Goal: Check status: Check status

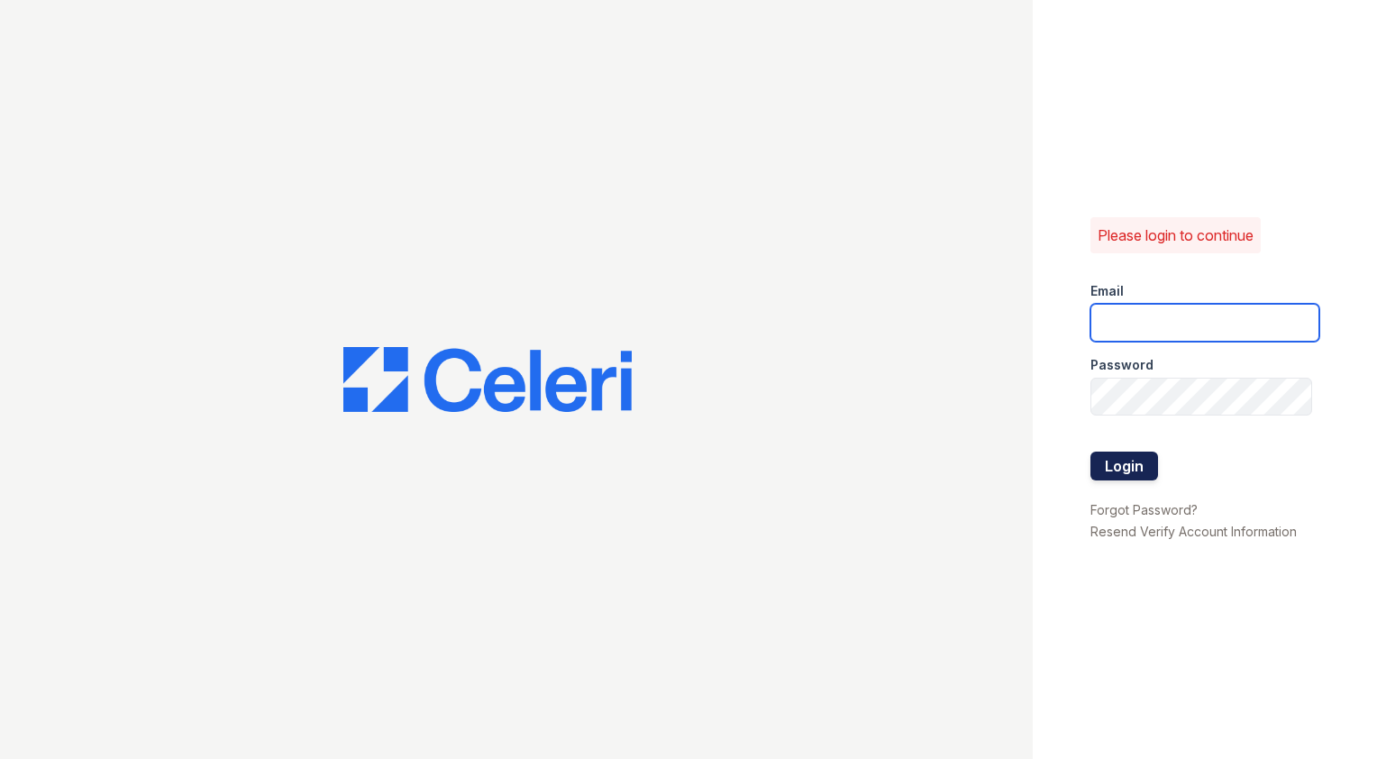
type input "[EMAIL_ADDRESS][DOMAIN_NAME]"
click at [1138, 460] on button "Login" at bounding box center [1124, 466] width 68 height 29
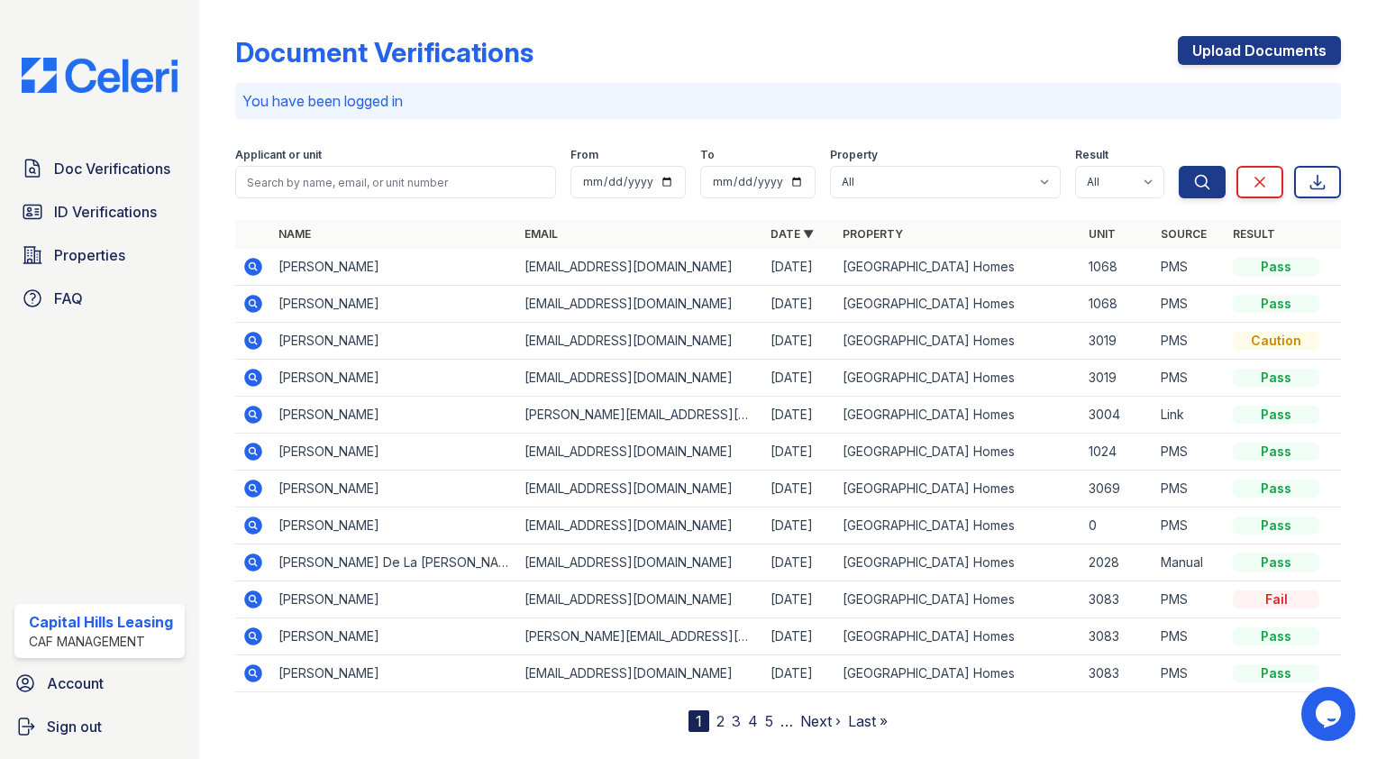
scroll to position [32, 0]
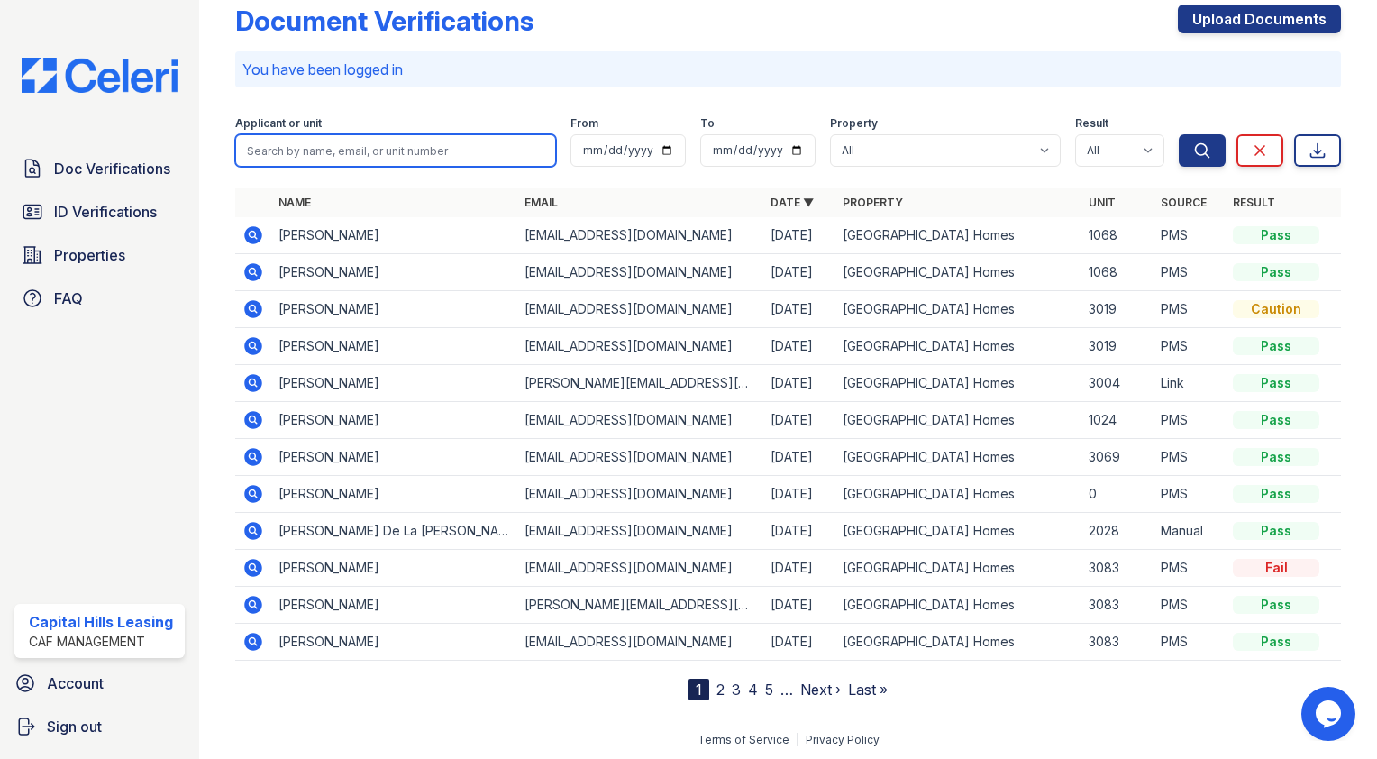
click at [381, 154] on input "search" at bounding box center [395, 150] width 321 height 32
type input "anya"
click at [1179, 134] on button "Search" at bounding box center [1202, 150] width 47 height 32
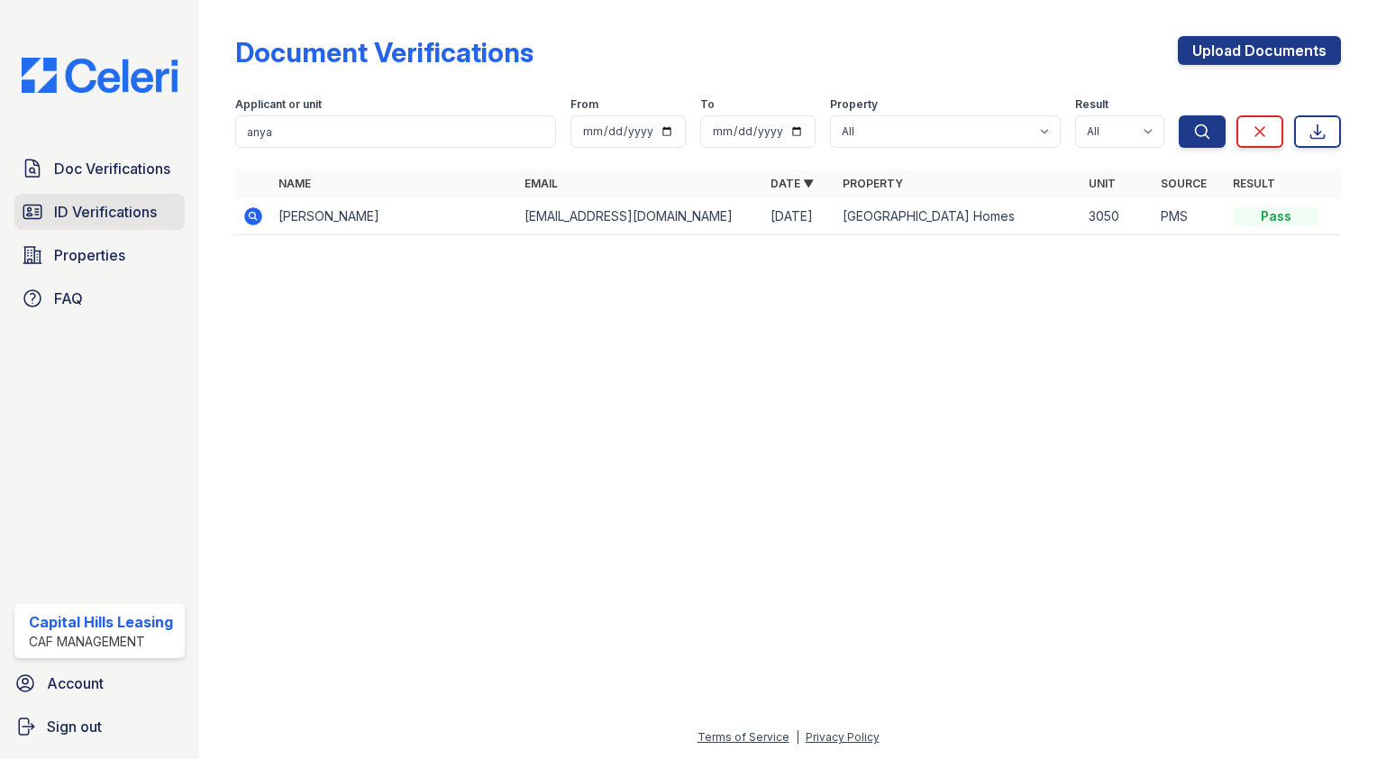
click at [137, 199] on link "ID Verifications" at bounding box center [99, 212] width 170 height 36
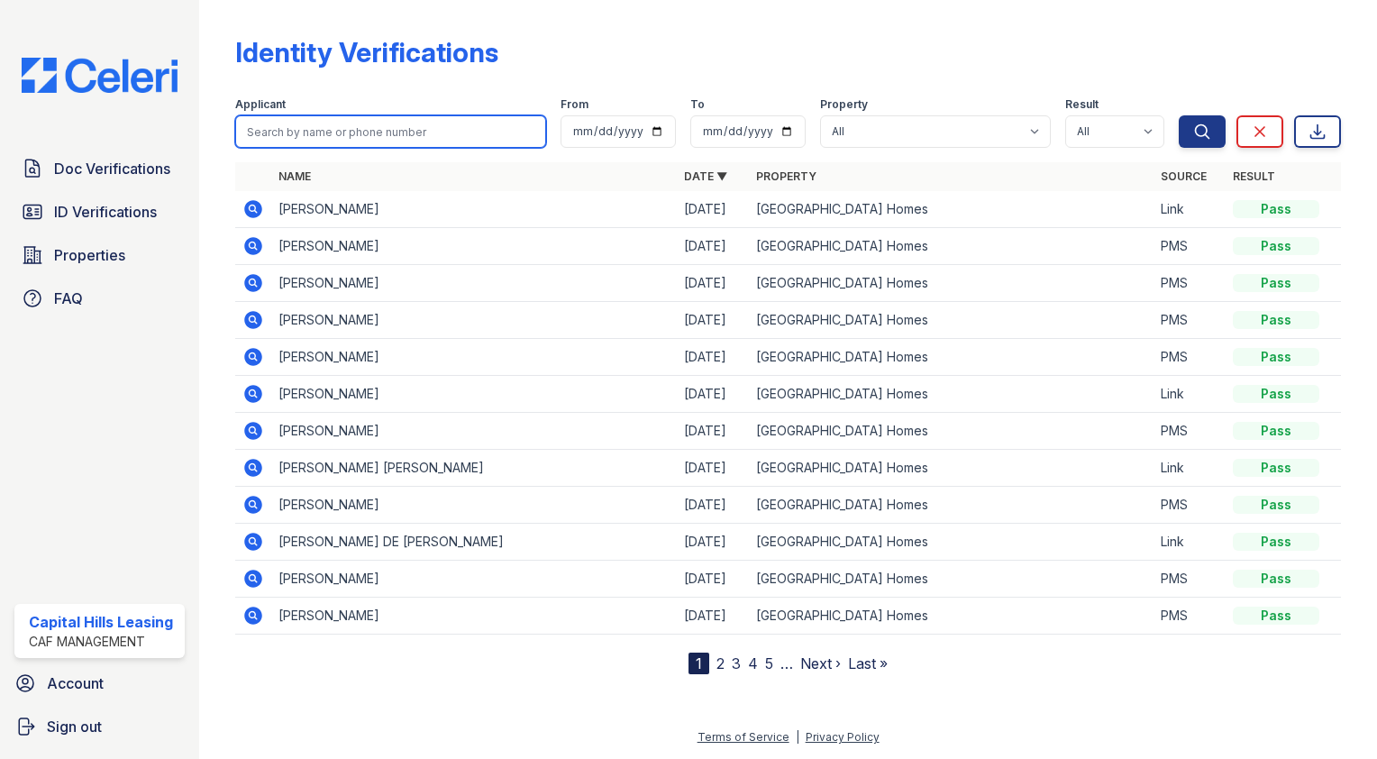
click at [332, 136] on input "search" at bounding box center [390, 131] width 311 height 32
type input "anya"
click at [1179, 115] on button "Search" at bounding box center [1202, 131] width 47 height 32
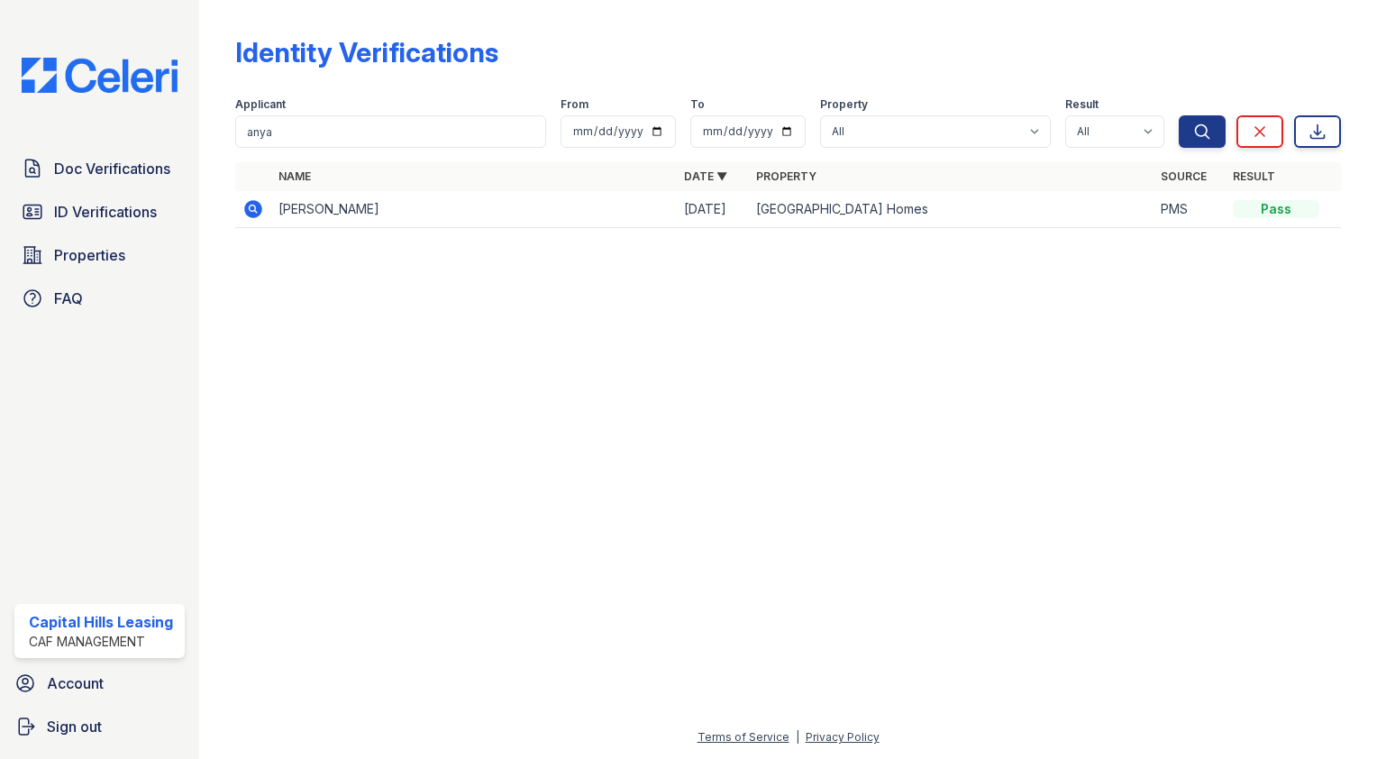
click at [254, 214] on icon at bounding box center [253, 209] width 18 height 18
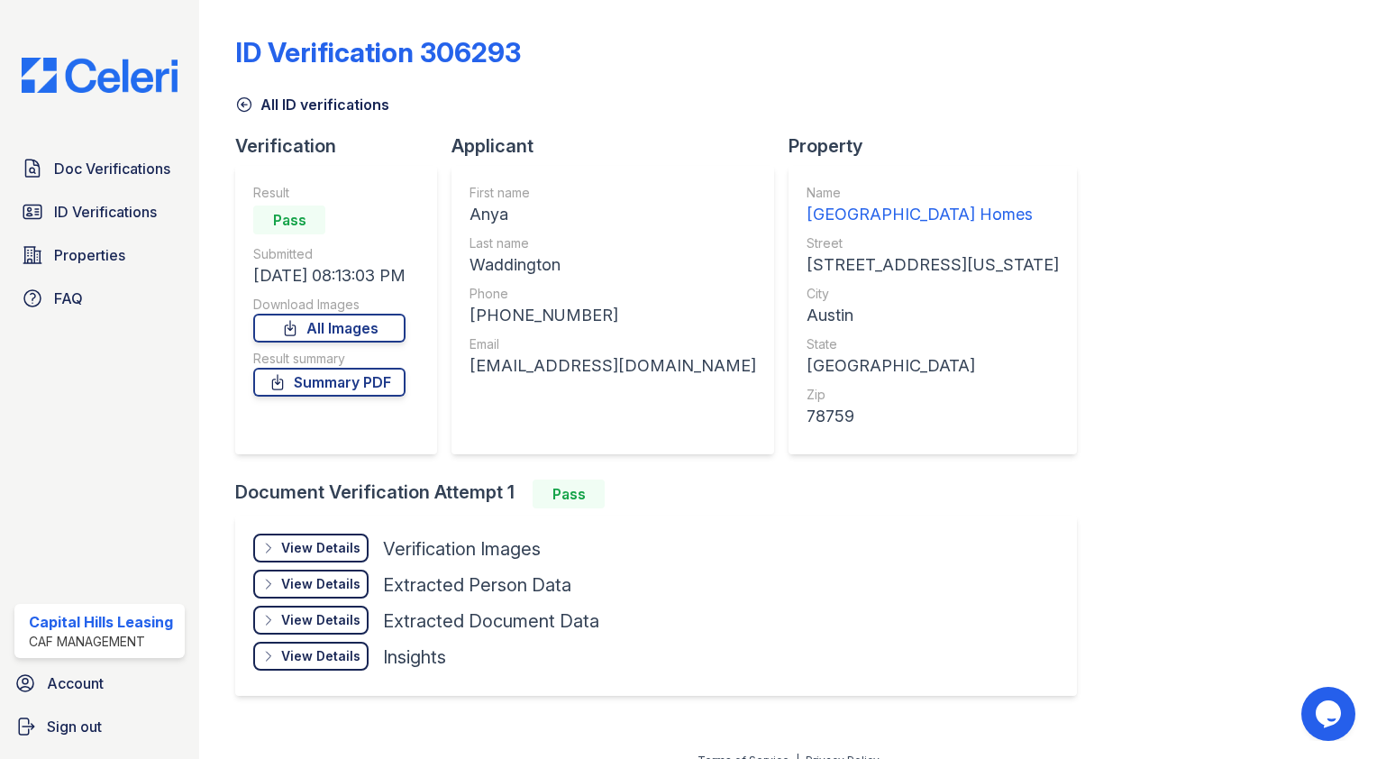
click at [315, 535] on div "View Details Details" at bounding box center [310, 548] width 115 height 29
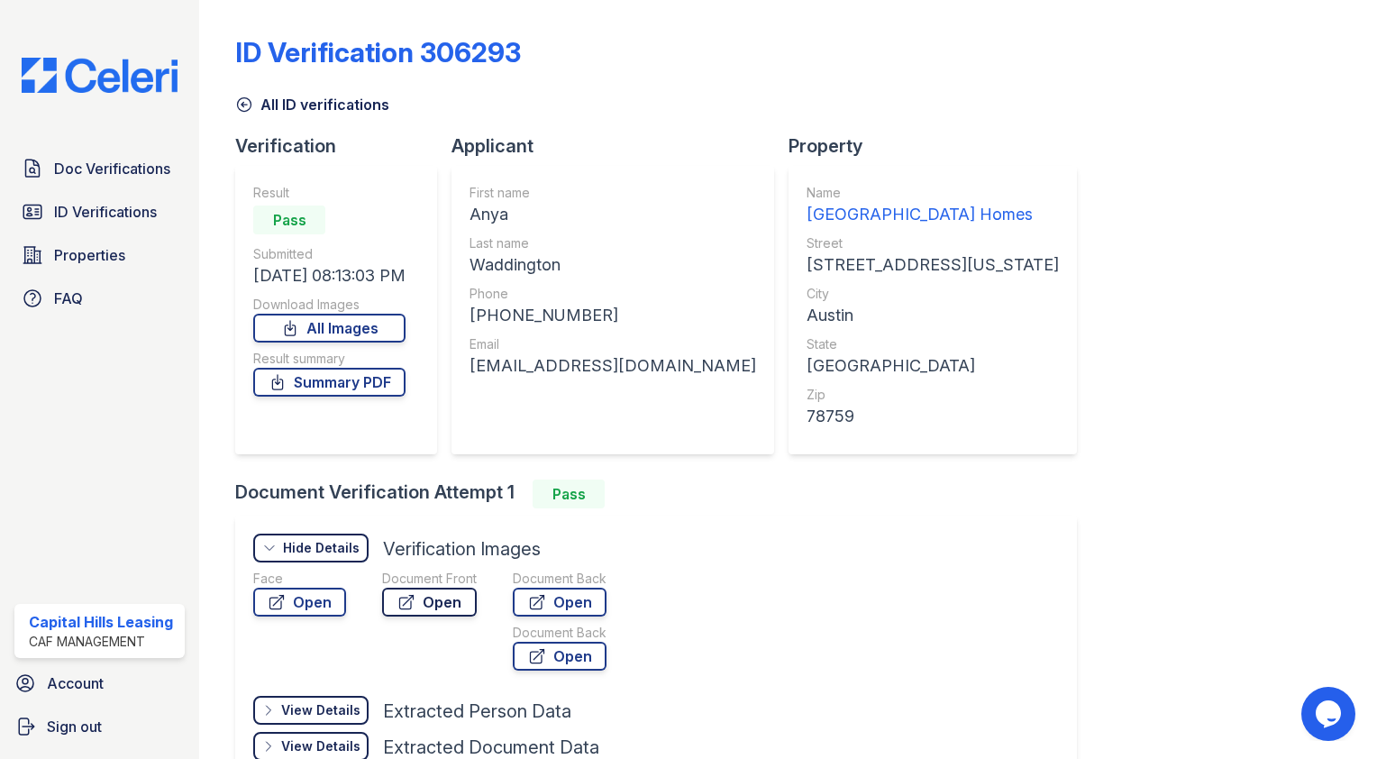
click at [447, 600] on link "Open" at bounding box center [429, 602] width 95 height 29
